Goal: Transaction & Acquisition: Download file/media

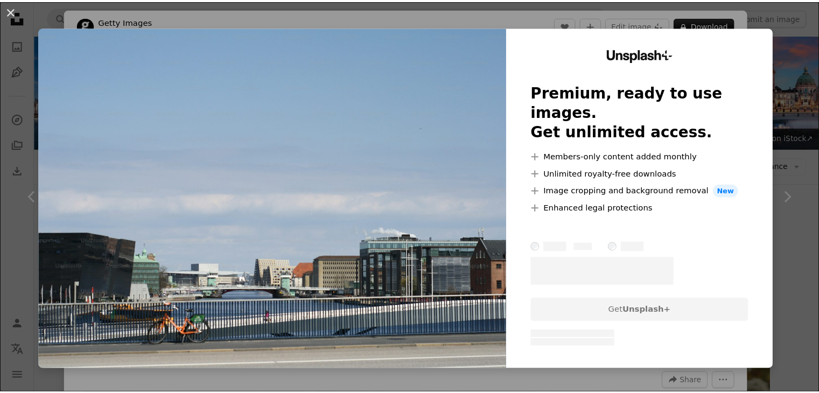
scroll to position [4844, 0]
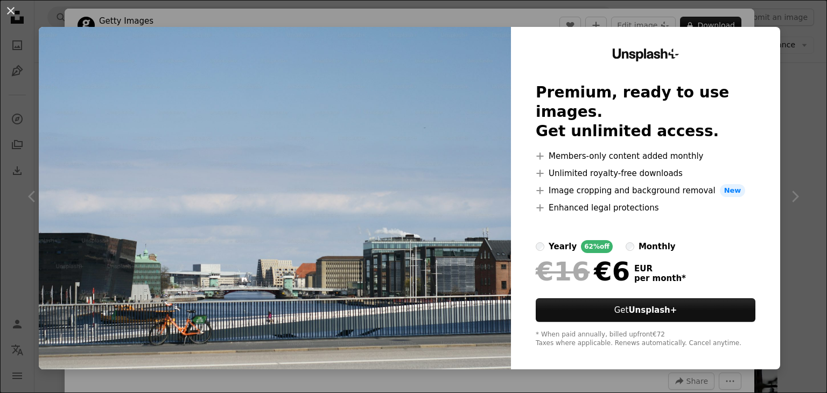
click at [792, 73] on div "An X shape Unsplash+ Premium, ready to use images. Get unlimited access. A plus…" at bounding box center [413, 196] width 827 height 393
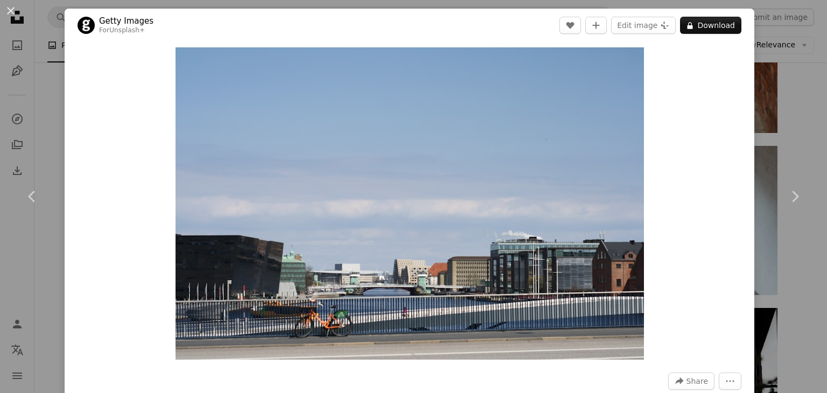
click at [791, 111] on div "An X shape Chevron left Chevron right Getty Images For Unsplash+ A heart A plus…" at bounding box center [413, 196] width 827 height 393
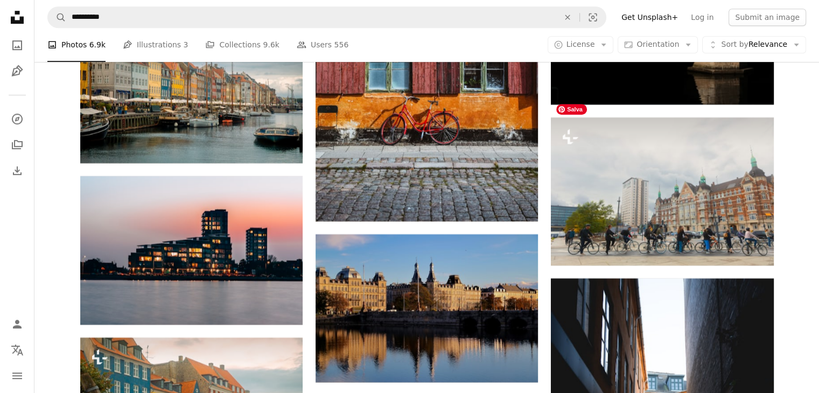
scroll to position [8987, 0]
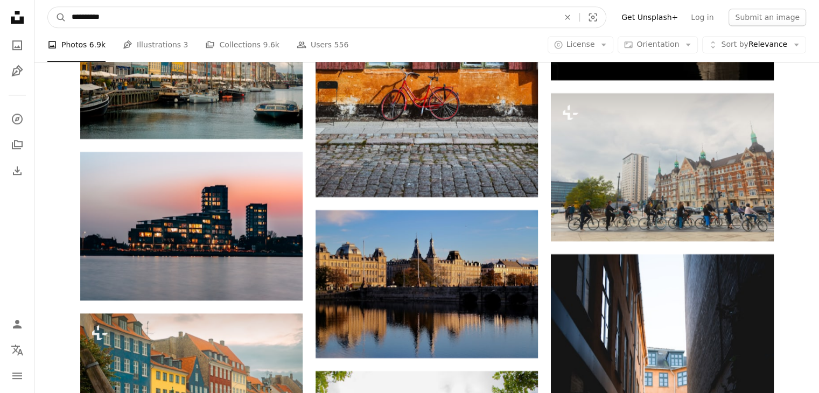
click at [161, 12] on input "**********" at bounding box center [310, 17] width 489 height 20
type input "**********"
click at [48, 7] on button "A magnifying glass" at bounding box center [57, 17] width 18 height 20
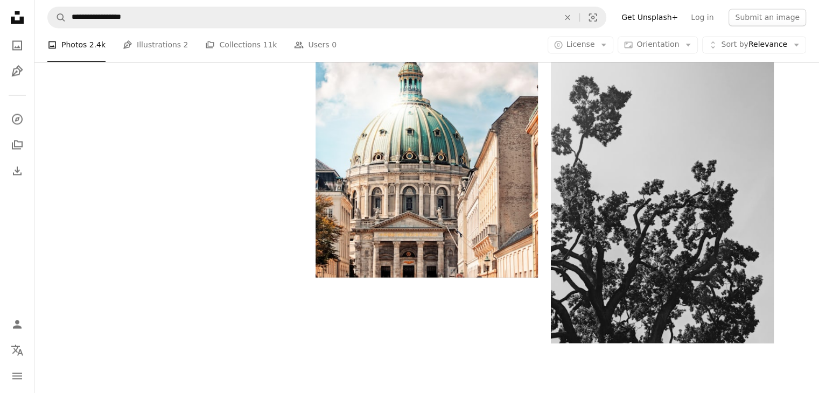
scroll to position [1884, 0]
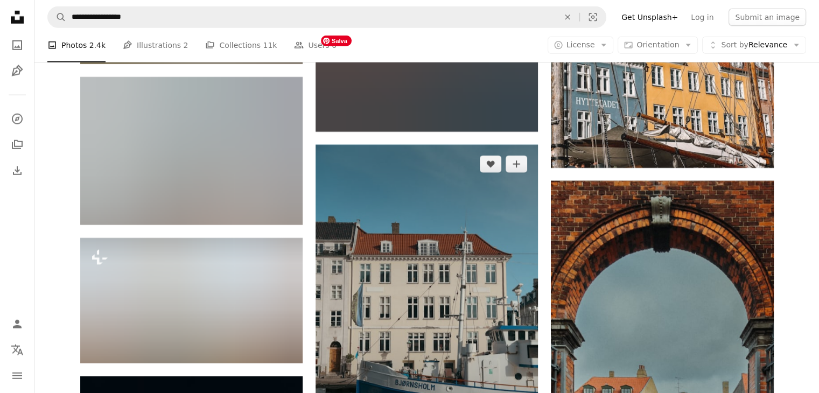
scroll to position [3283, 0]
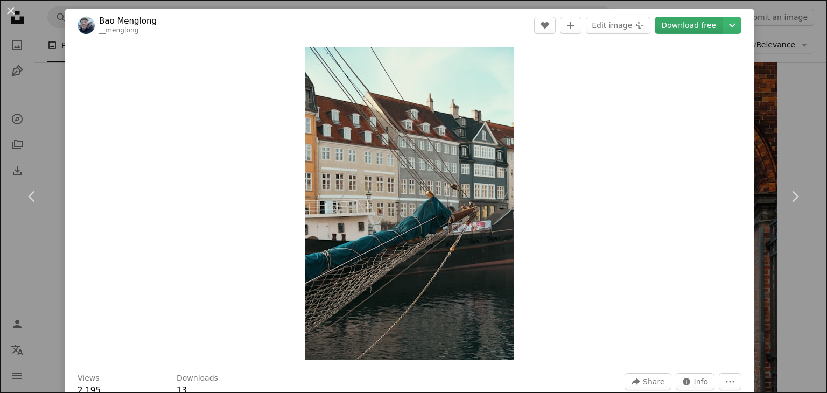
click at [676, 27] on link "Download free" at bounding box center [688, 25] width 68 height 17
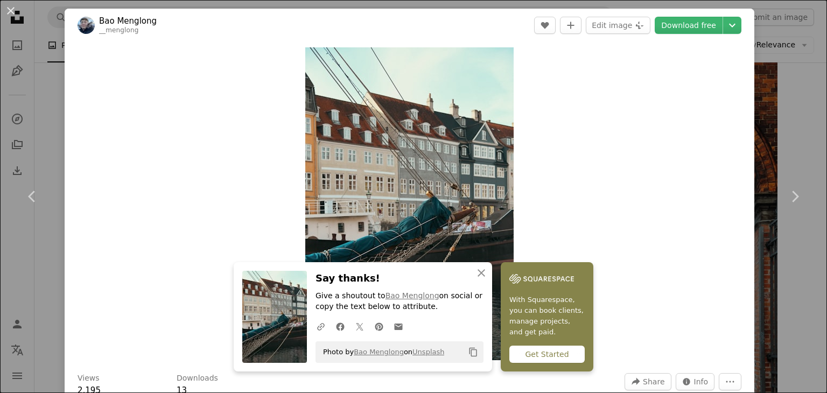
click at [798, 84] on div "An X shape Chevron left Chevron right An X shape Close Say thanks! Give a shout…" at bounding box center [413, 196] width 827 height 393
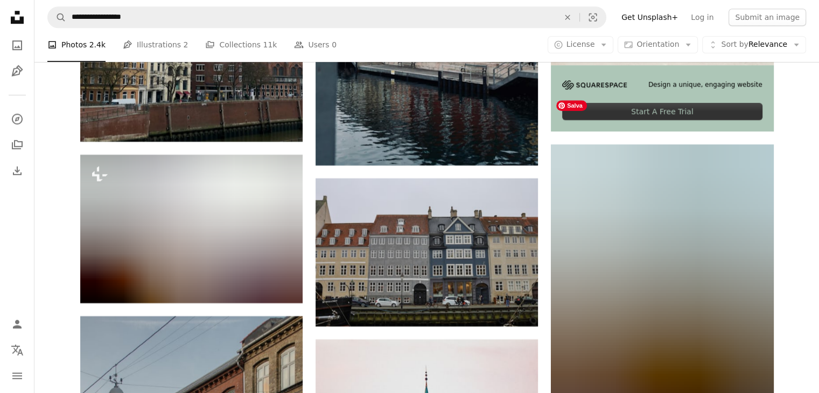
scroll to position [5059, 0]
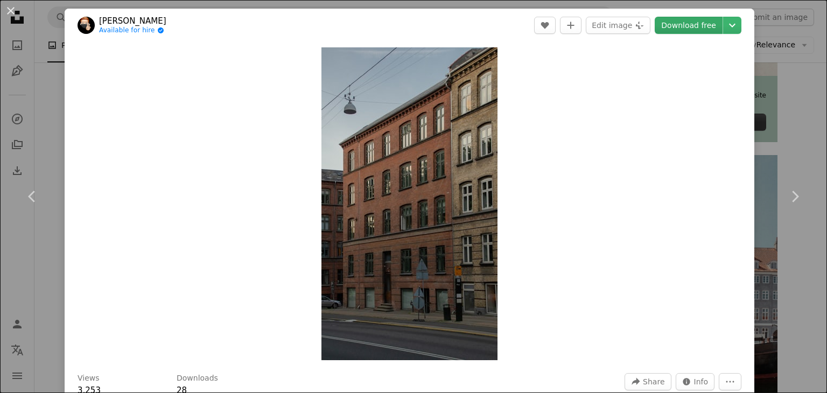
click at [701, 27] on link "Download free" at bounding box center [688, 25] width 68 height 17
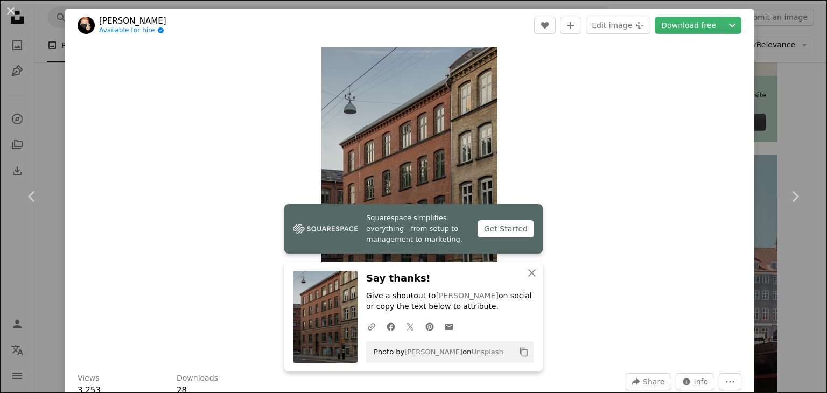
click at [799, 97] on div "An X shape Chevron left Chevron right Squarespace simplifies everything—from se…" at bounding box center [413, 196] width 827 height 393
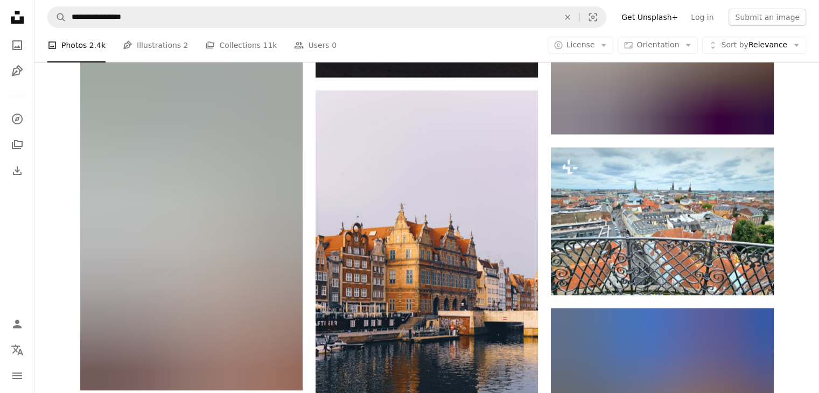
scroll to position [8019, 0]
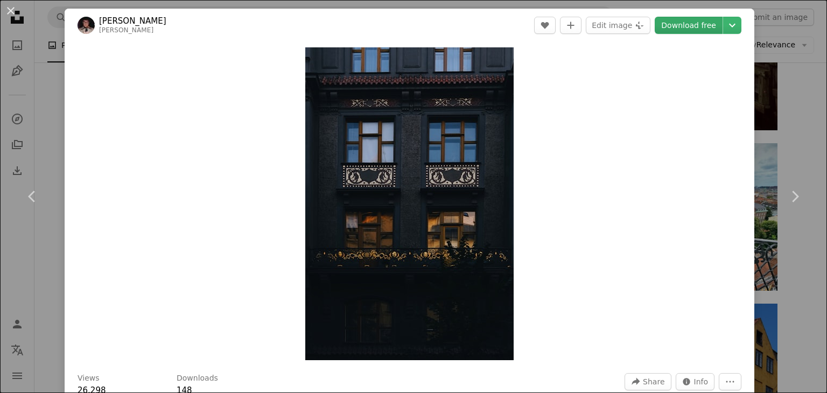
click at [689, 26] on link "Download free" at bounding box center [688, 25] width 68 height 17
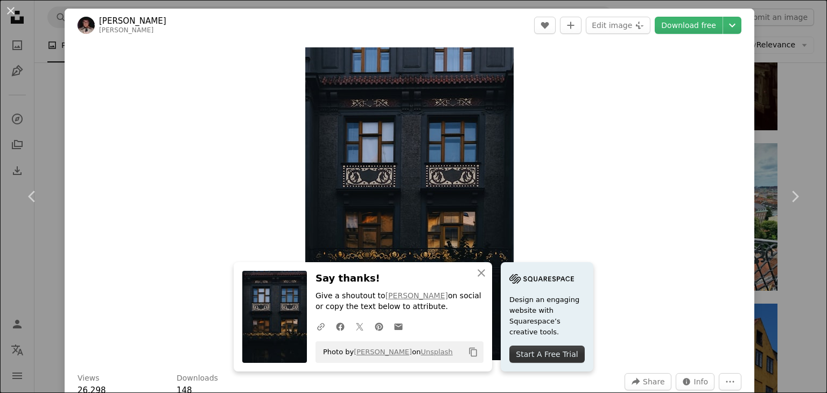
click at [784, 108] on div "An X shape Chevron left Chevron right An X shape Close Say thanks! Give a shout…" at bounding box center [413, 196] width 827 height 393
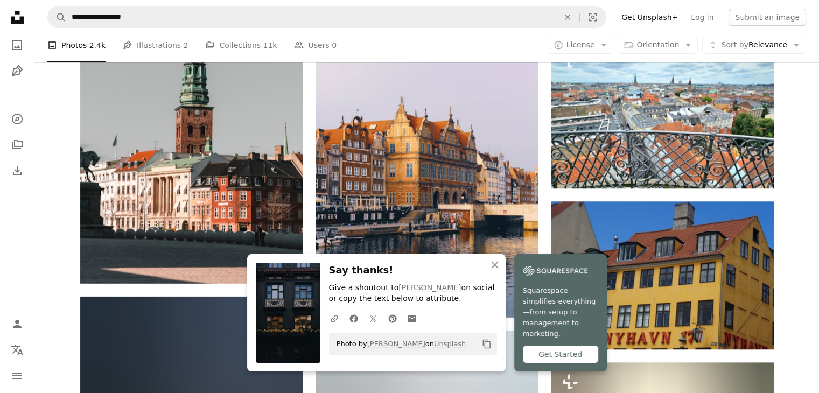
scroll to position [8126, 0]
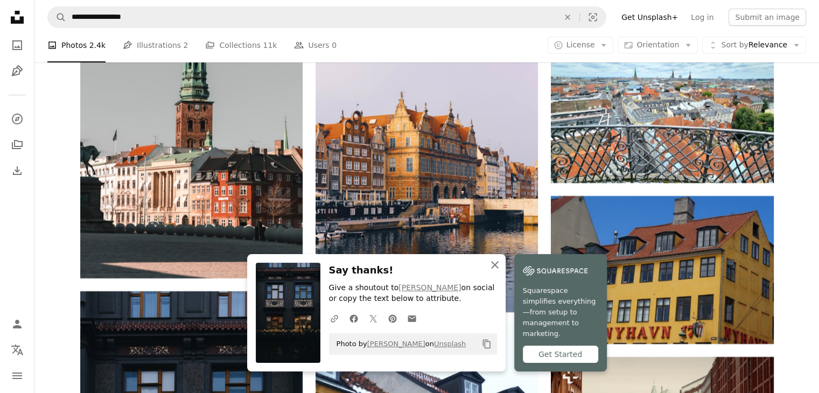
click at [496, 269] on icon "button" at bounding box center [495, 265] width 8 height 8
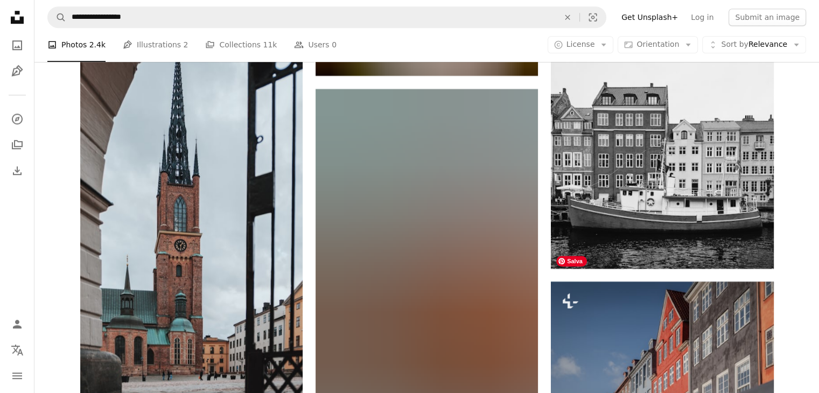
scroll to position [9095, 0]
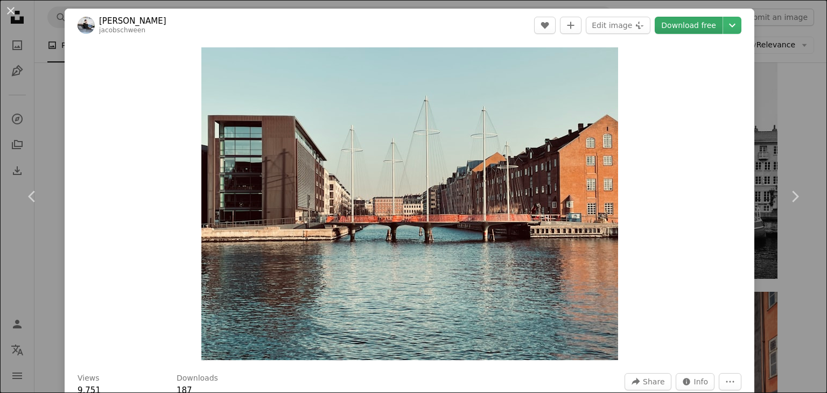
click at [664, 27] on link "Download free" at bounding box center [688, 25] width 68 height 17
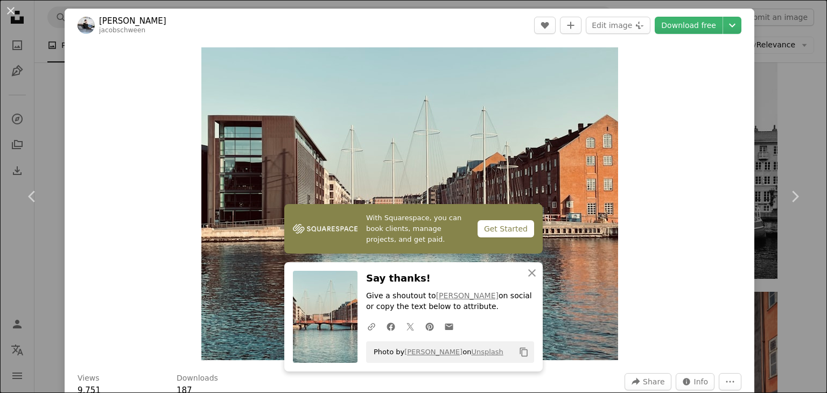
click at [789, 132] on div "An X shape Chevron left Chevron right With Squarespace, you can book clients, m…" at bounding box center [413, 196] width 827 height 393
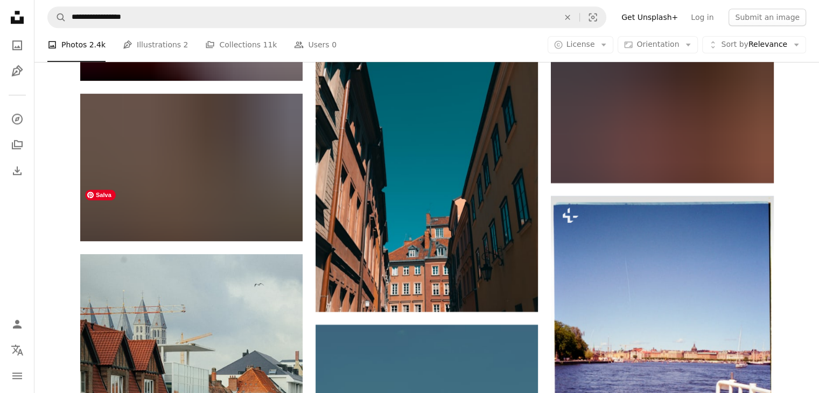
scroll to position [13239, 0]
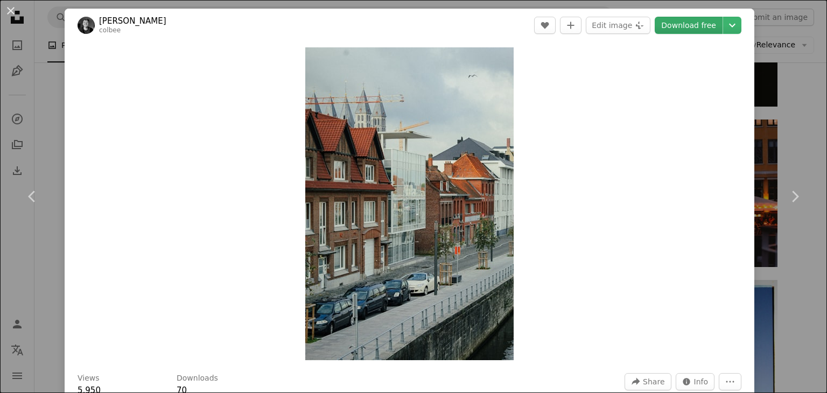
click at [679, 20] on link "Download free" at bounding box center [688, 25] width 68 height 17
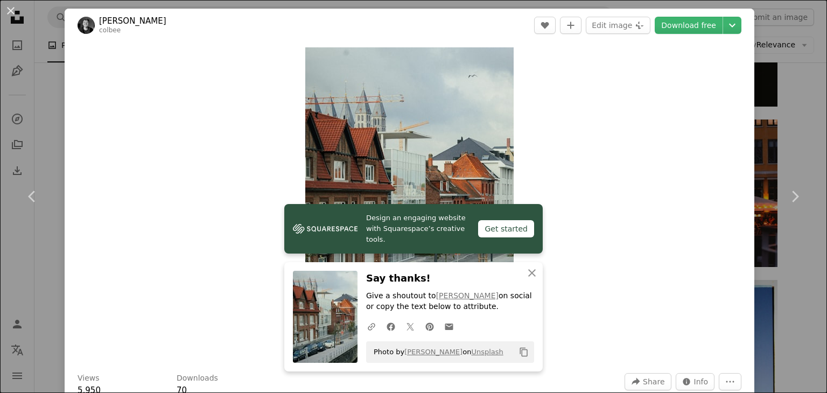
click at [800, 115] on div "An X shape Chevron left Chevron right Design an engaging website with Squarespa…" at bounding box center [413, 196] width 827 height 393
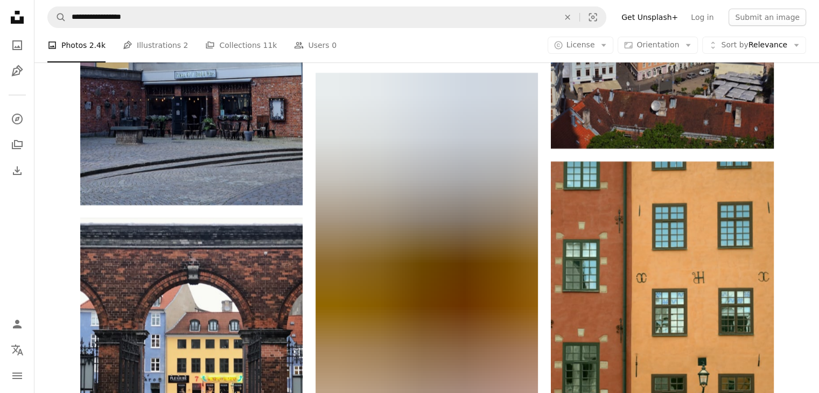
scroll to position [20773, 0]
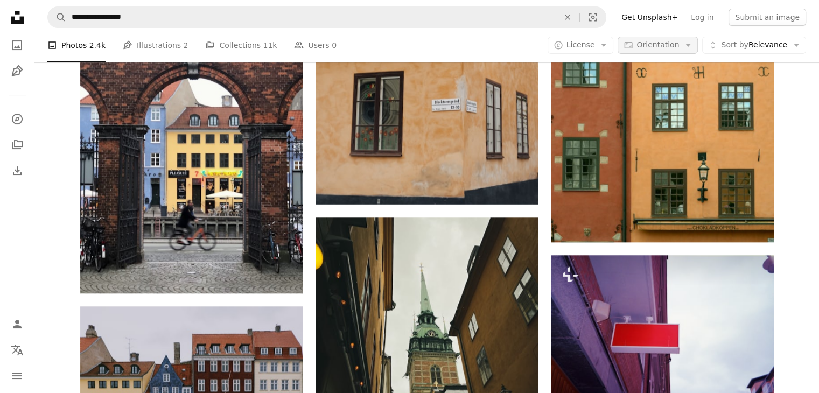
click at [667, 48] on span "Orientation" at bounding box center [657, 44] width 43 height 9
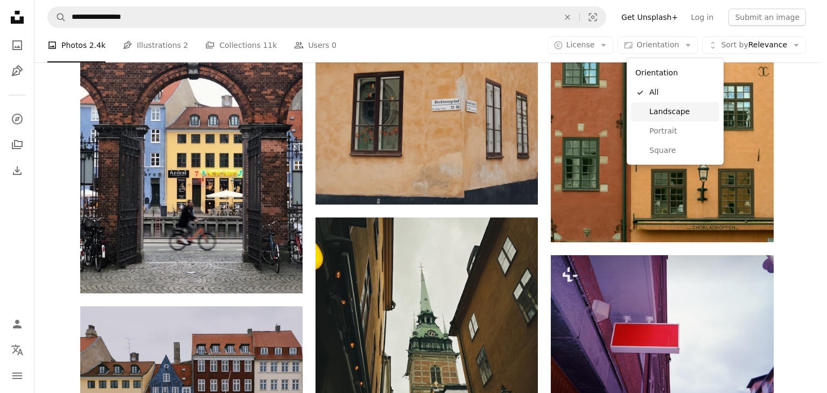
click at [670, 117] on span "Landscape" at bounding box center [682, 112] width 66 height 11
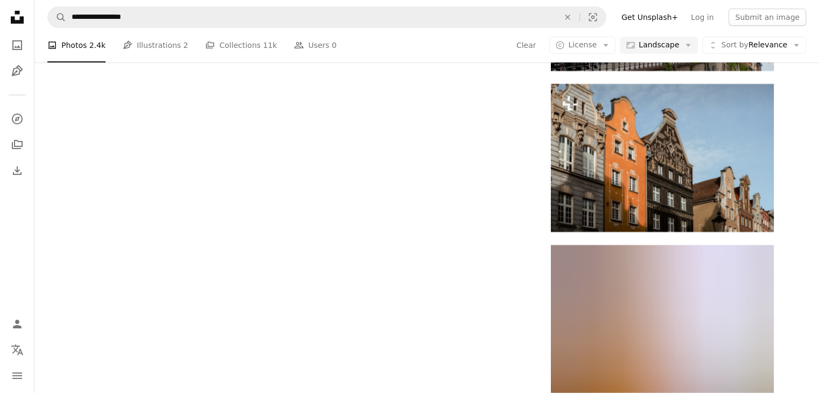
scroll to position [9257, 0]
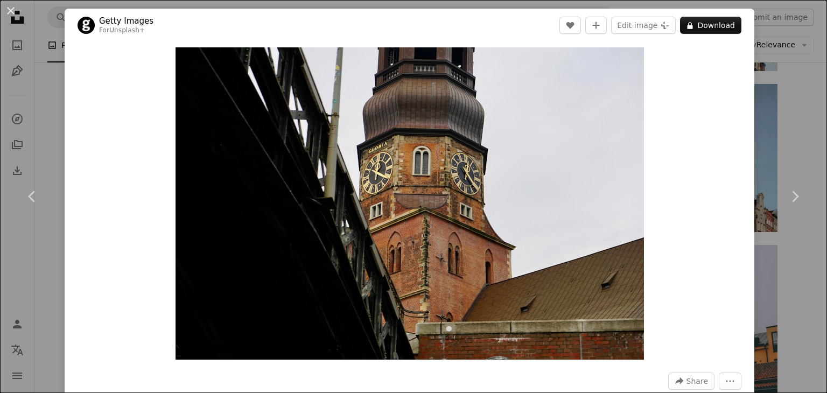
click at [796, 102] on div "An X shape Chevron left Chevron right Getty Images For Unsplash+ A heart A plus…" at bounding box center [413, 196] width 827 height 393
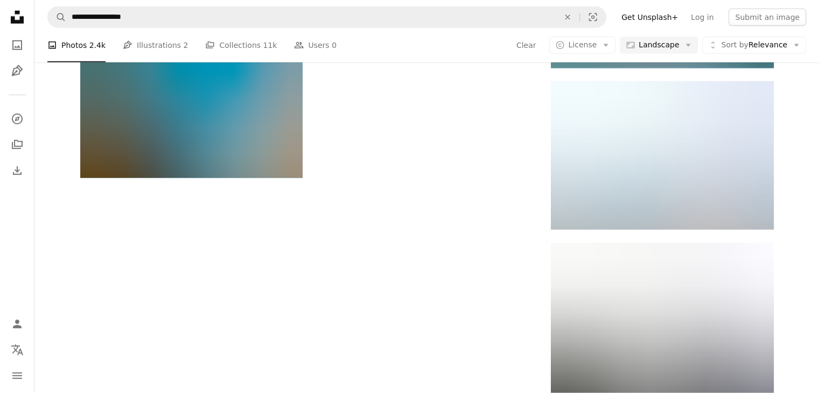
scroll to position [16952, 0]
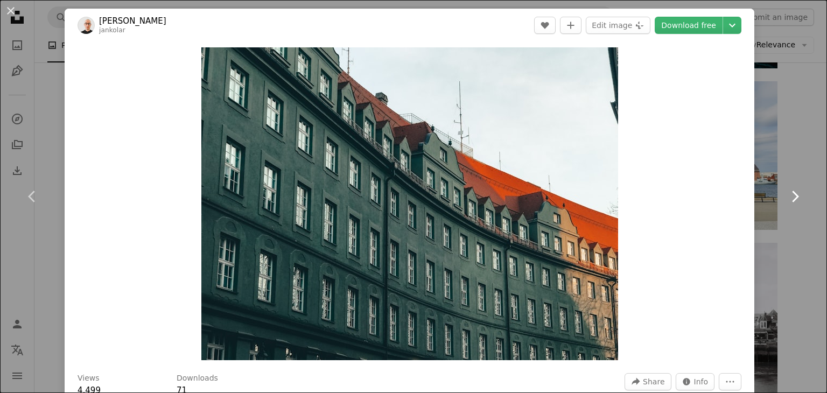
click at [793, 149] on link "Chevron right" at bounding box center [794, 196] width 65 height 103
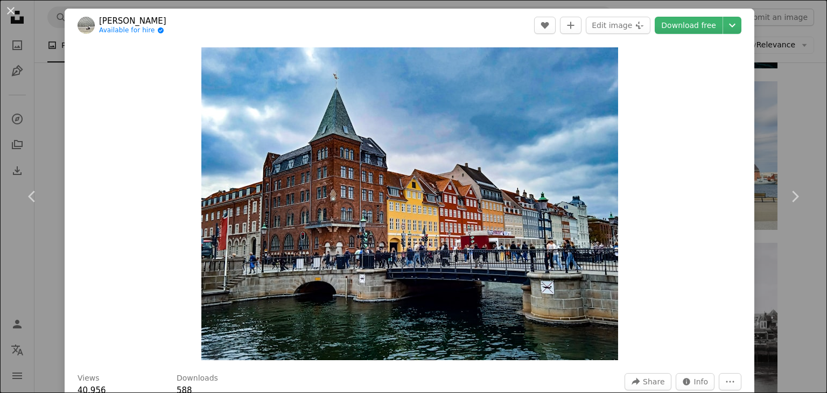
click at [785, 132] on div "An X shape Chevron left Chevron right [PERSON_NAME] Available for hire A checkm…" at bounding box center [413, 196] width 827 height 393
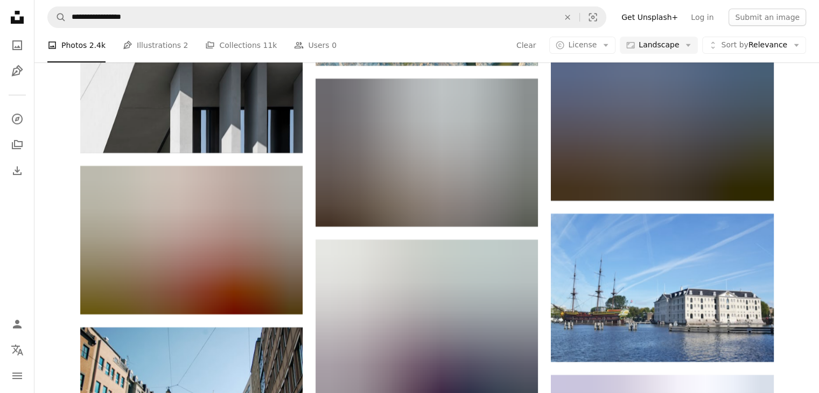
scroll to position [27823, 0]
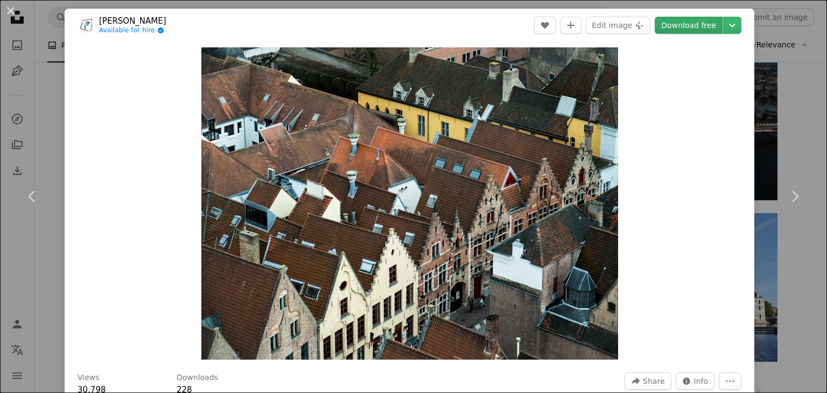
click at [686, 24] on link "Download free" at bounding box center [688, 25] width 68 height 17
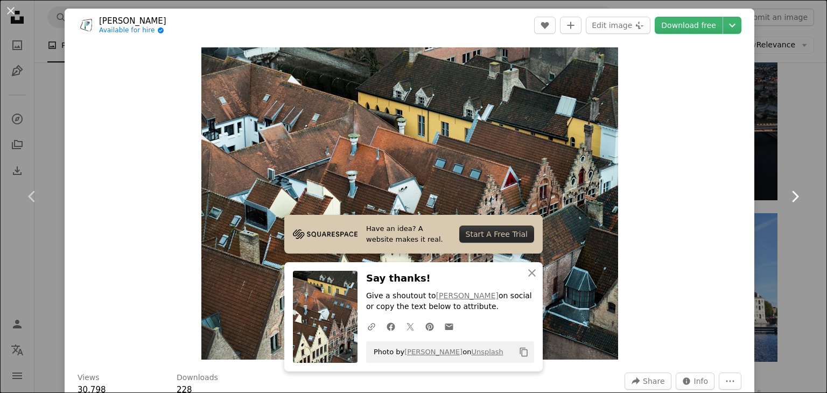
click at [792, 154] on link "Chevron right" at bounding box center [794, 196] width 65 height 103
click at [790, 84] on div "An X shape Chevron left Chevron right Have an idea? A website makes it real. St…" at bounding box center [413, 196] width 827 height 393
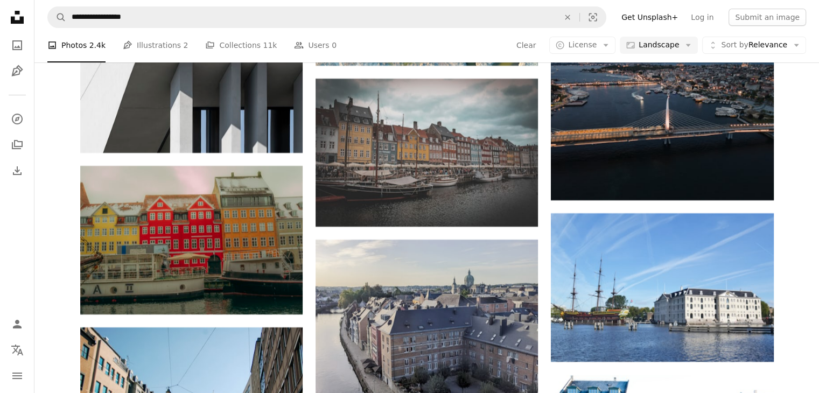
scroll to position [29268, 0]
